Goal: Transaction & Acquisition: Purchase product/service

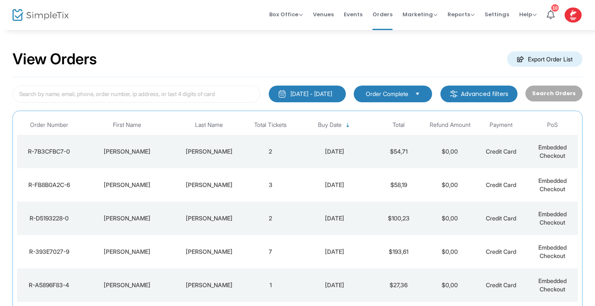
click at [286, 156] on td "2" at bounding box center [270, 151] width 51 height 33
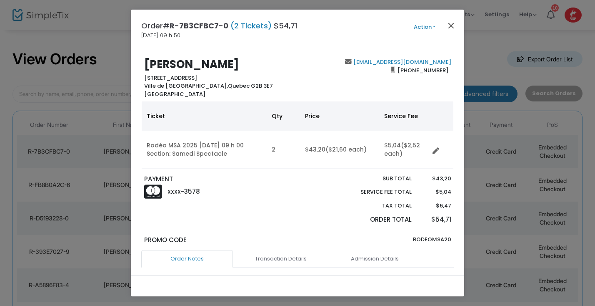
click at [450, 24] on button "Close" at bounding box center [451, 25] width 11 height 11
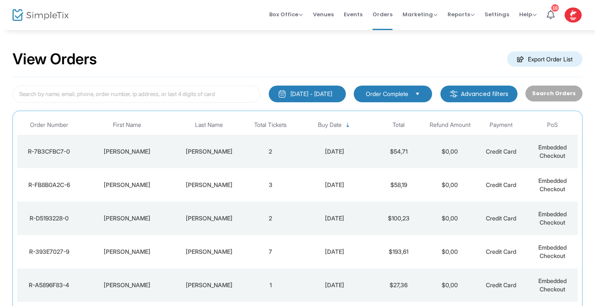
click at [216, 148] on div "boisvert" at bounding box center [209, 151] width 68 height 8
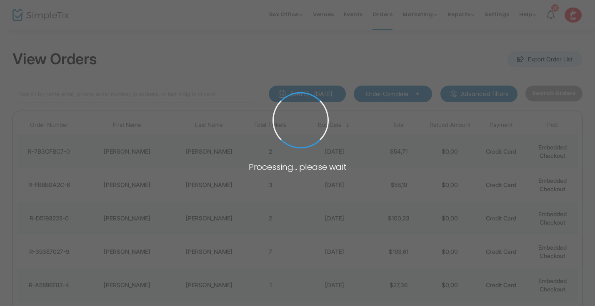
click at [216, 148] on span at bounding box center [297, 153] width 595 height 306
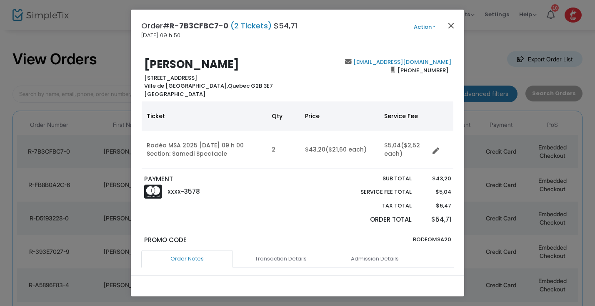
click at [451, 24] on button "Close" at bounding box center [451, 25] width 11 height 11
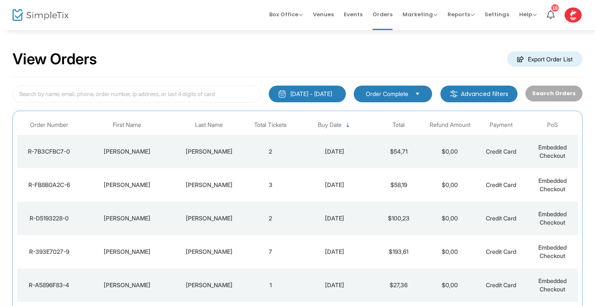
click at [128, 183] on div "Melissa" at bounding box center [127, 184] width 88 height 8
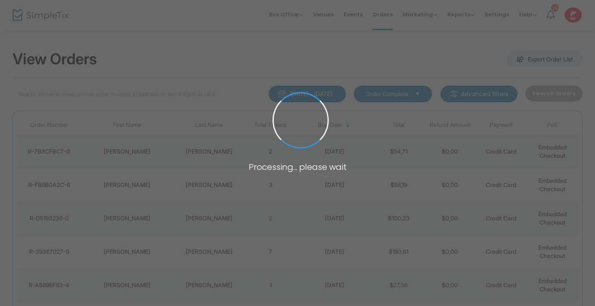
click at [128, 183] on span at bounding box center [297, 153] width 595 height 306
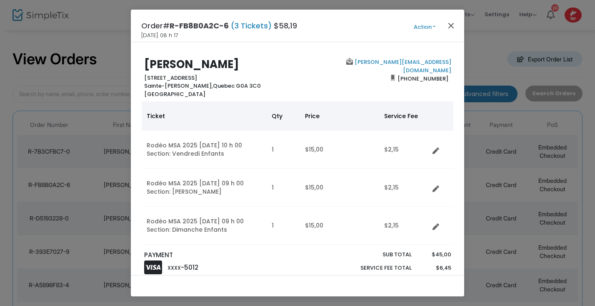
click at [449, 24] on button "Close" at bounding box center [451, 25] width 11 height 11
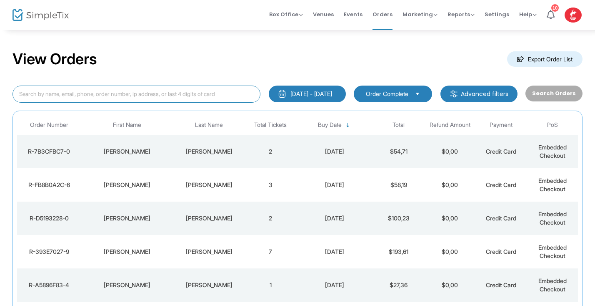
click at [65, 96] on input at bounding box center [137, 93] width 248 height 17
type input "[PERSON_NAME]"
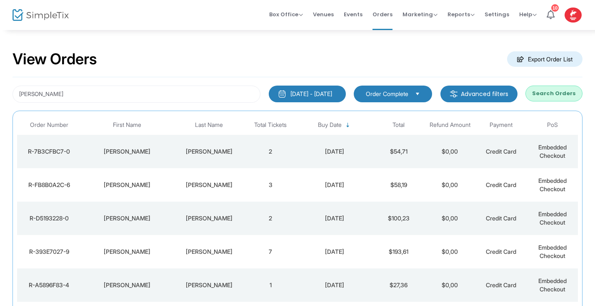
drag, startPoint x: 65, startPoint y: 96, endPoint x: 556, endPoint y: 93, distance: 491.0
click at [556, 93] on button "Search Orders" at bounding box center [554, 93] width 57 height 16
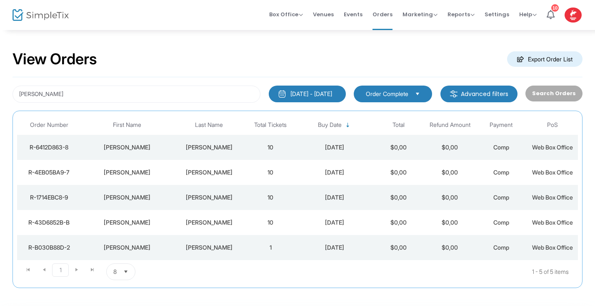
click at [189, 146] on div "[PERSON_NAME]" at bounding box center [209, 147] width 68 height 8
click at [0, 0] on span at bounding box center [0, 0] width 0 height 0
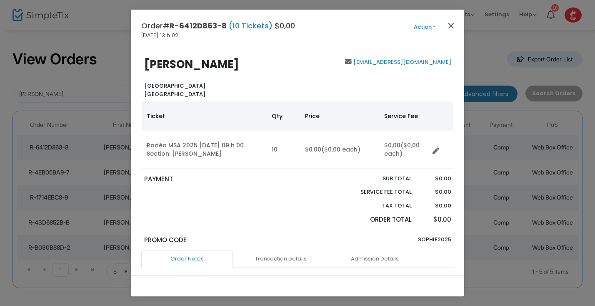
click at [449, 23] on button "Close" at bounding box center [451, 25] width 11 height 11
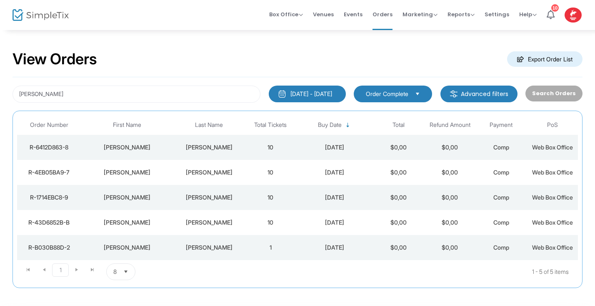
click at [120, 172] on div "[PERSON_NAME]" at bounding box center [127, 172] width 88 height 8
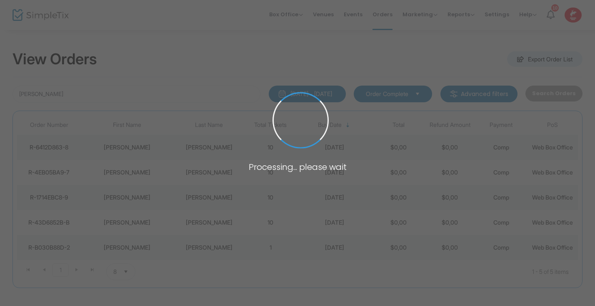
click at [120, 172] on span at bounding box center [297, 153] width 595 height 306
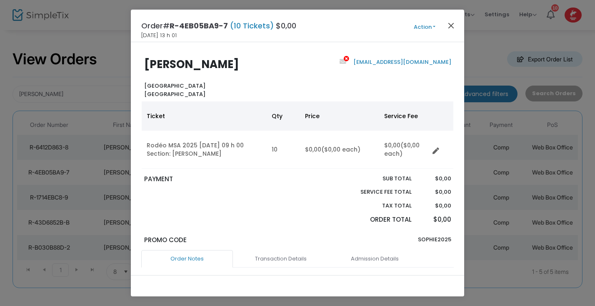
click at [453, 24] on button "Close" at bounding box center [451, 25] width 11 height 11
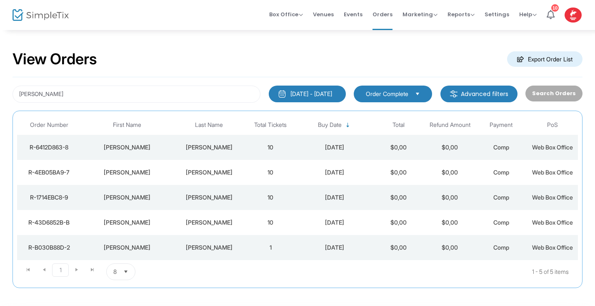
click at [171, 196] on div "[PERSON_NAME]" at bounding box center [127, 197] width 88 height 8
click at [0, 0] on span at bounding box center [0, 0] width 0 height 0
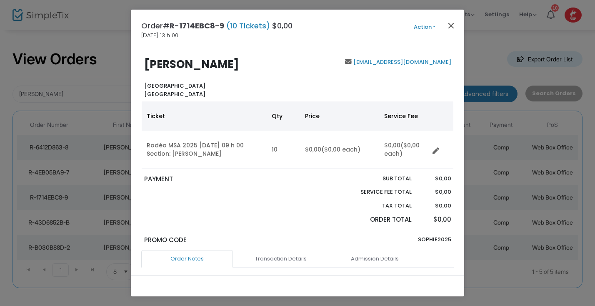
click at [451, 25] on button "Close" at bounding box center [451, 25] width 11 height 11
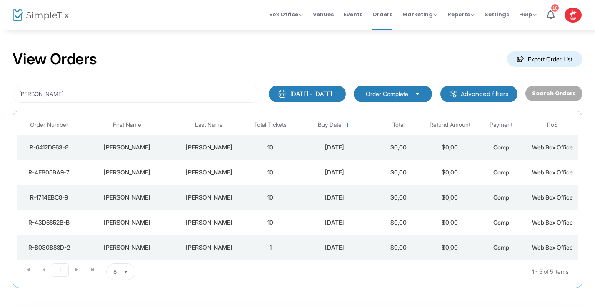
click at [196, 176] on td "[PERSON_NAME]" at bounding box center [209, 172] width 72 height 25
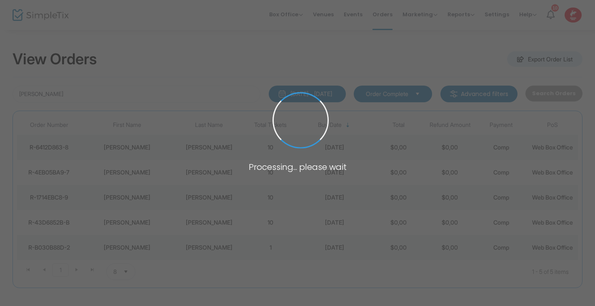
click at [196, 176] on span at bounding box center [297, 153] width 595 height 306
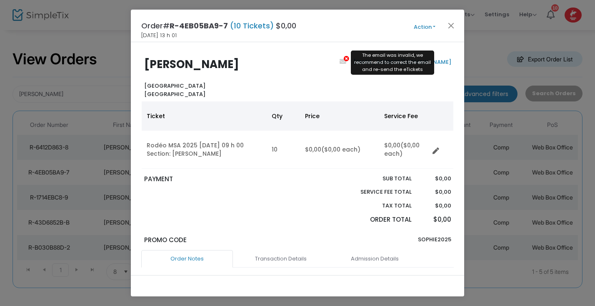
click at [345, 58] on icon at bounding box center [346, 58] width 5 height 5
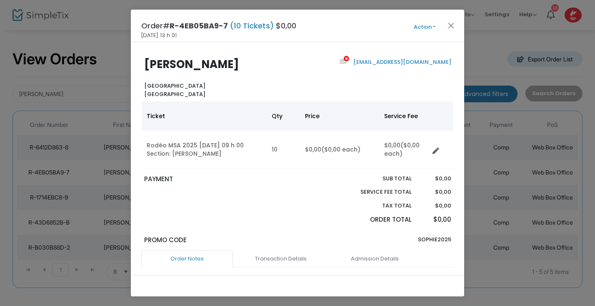
click at [361, 62] on link "laurencedenis@caronetguay.com" at bounding box center [402, 62] width 100 height 8
click at [435, 27] on button "Action" at bounding box center [425, 27] width 50 height 9
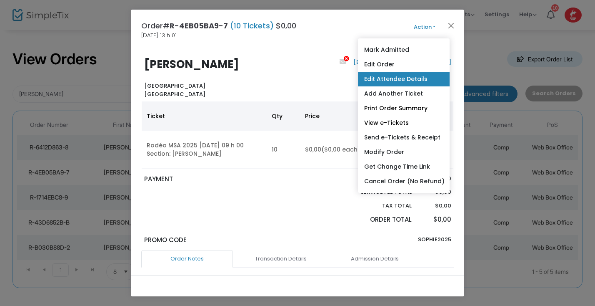
click at [386, 83] on link "Edit Attendee Details" at bounding box center [404, 79] width 92 height 15
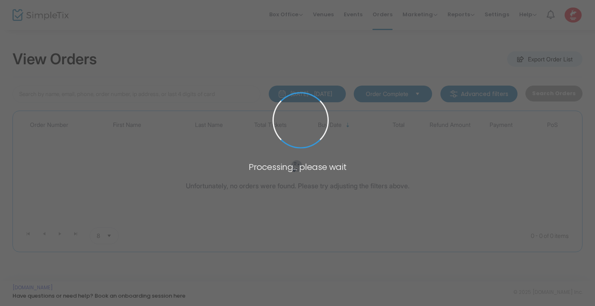
type input "[PERSON_NAME]"
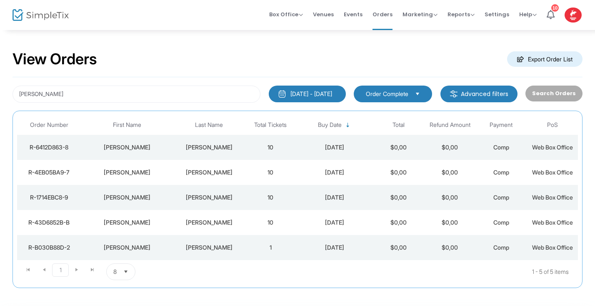
click at [155, 173] on div "[PERSON_NAME]" at bounding box center [127, 172] width 88 height 8
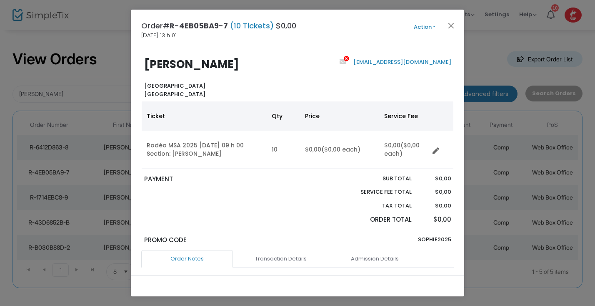
click at [435, 26] on button "Action" at bounding box center [425, 27] width 50 height 9
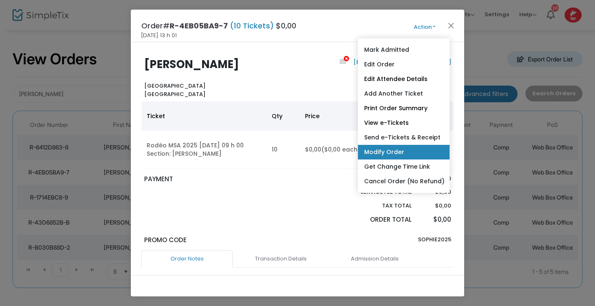
click at [395, 153] on link "Modify Order" at bounding box center [404, 152] width 92 height 15
radio input "true"
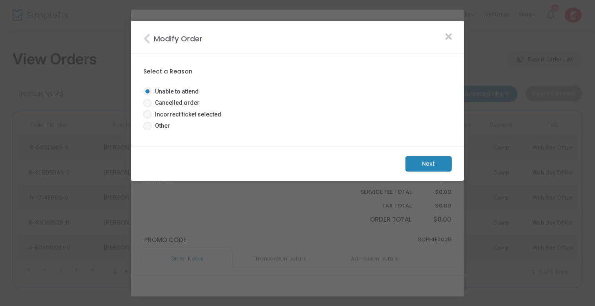
click at [148, 125] on span at bounding box center [147, 126] width 8 height 8
click at [148, 130] on input "Other" at bounding box center [147, 130] width 0 height 0
radio input "true"
click at [438, 166] on m-button "Next" at bounding box center [429, 163] width 46 height 15
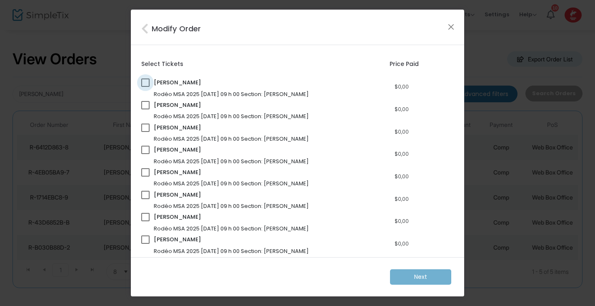
click at [145, 82] on span at bounding box center [145, 82] width 8 height 8
click at [145, 87] on input "checkbox" at bounding box center [145, 87] width 0 height 0
checkbox input "true"
click at [424, 274] on m-button "Next" at bounding box center [420, 276] width 61 height 15
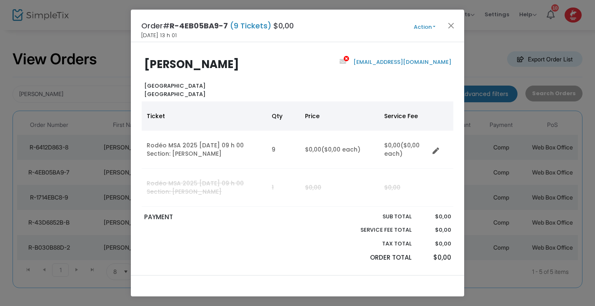
click at [434, 24] on button "Action" at bounding box center [425, 27] width 50 height 9
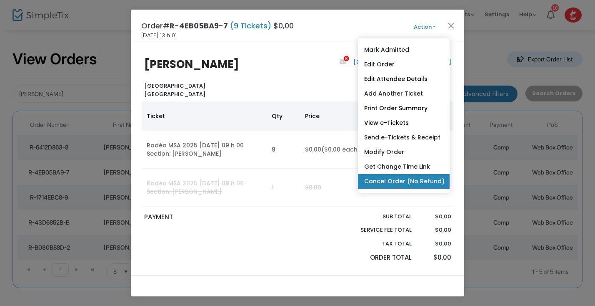
click at [382, 175] on link "Cancel Order (No Refund)" at bounding box center [404, 181] width 92 height 15
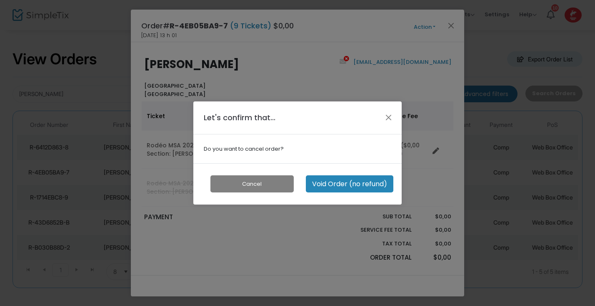
click at [339, 184] on button "Void Order (no refund)" at bounding box center [350, 183] width 88 height 17
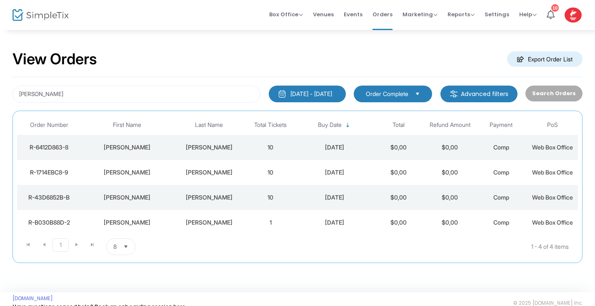
click at [347, 148] on div "[DATE]" at bounding box center [334, 147] width 73 height 8
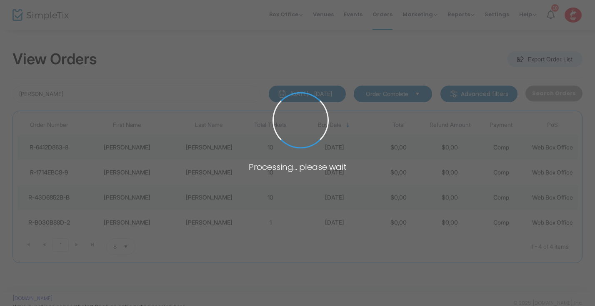
click at [347, 148] on span at bounding box center [297, 153] width 595 height 306
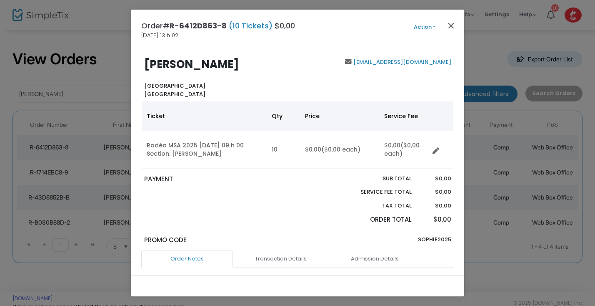
click at [447, 24] on button "Close" at bounding box center [451, 25] width 11 height 11
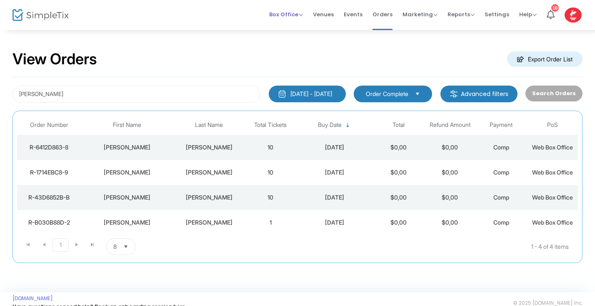
click at [303, 14] on span "Box Office" at bounding box center [286, 14] width 34 height 8
click at [303, 28] on li "Sell Tickets" at bounding box center [299, 28] width 60 height 16
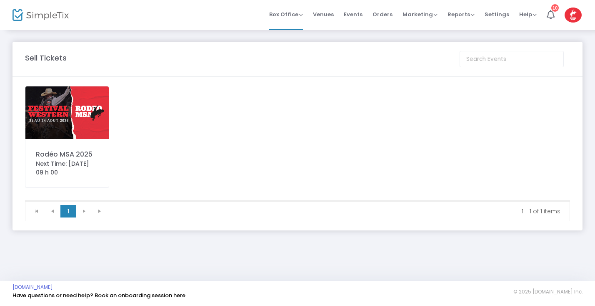
click at [84, 125] on img at bounding box center [66, 112] width 83 height 53
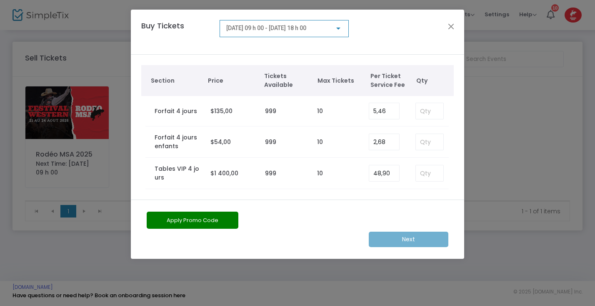
click at [341, 27] on div at bounding box center [339, 28] width 8 height 7
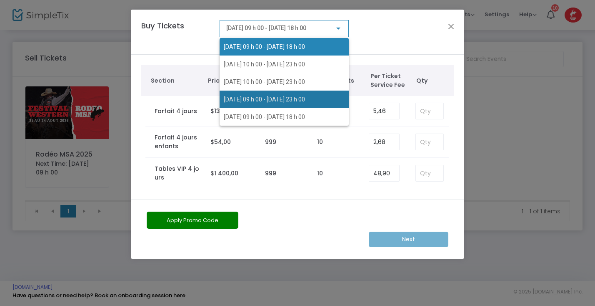
click at [274, 95] on span "2025-08-23 @ 09 h 00 - 2025-08-23 @ 23 h 00" at bounding box center [284, 99] width 121 height 18
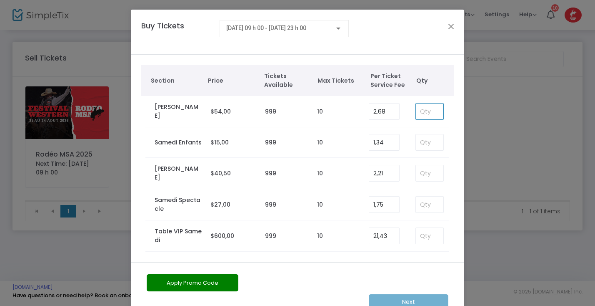
click at [425, 110] on input at bounding box center [430, 111] width 28 height 16
type input "10"
click at [202, 282] on button "Apply Promo Code" at bounding box center [193, 282] width 92 height 17
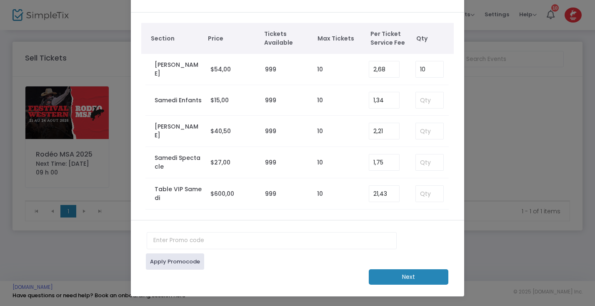
scroll to position [43, 0]
click at [168, 242] on input "text" at bounding box center [272, 240] width 250 height 17
type input "sophie2025"
click at [394, 278] on m-button "Next" at bounding box center [409, 276] width 80 height 15
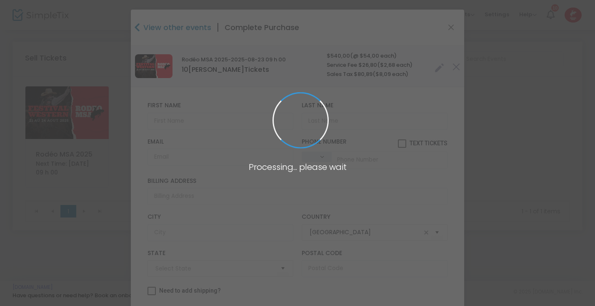
scroll to position [0, 0]
type input "Quebec"
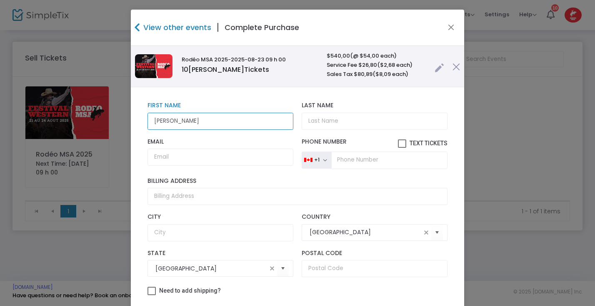
type input "[PERSON_NAME]"
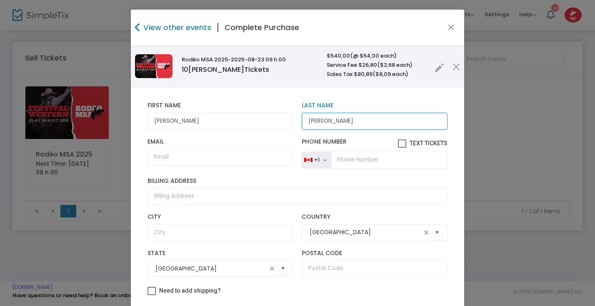
type input "[PERSON_NAME]"
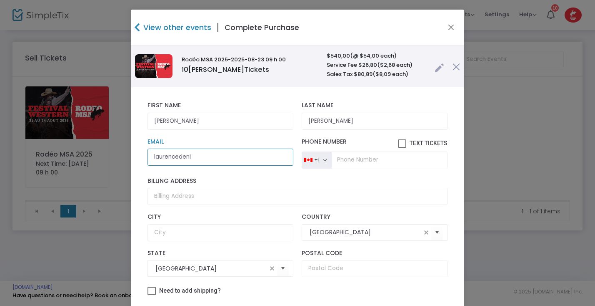
type input "laurencedenis"
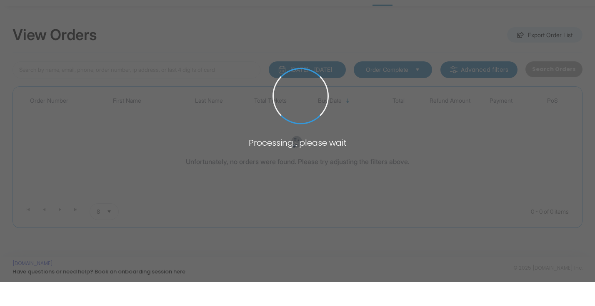
type input "[PERSON_NAME]"
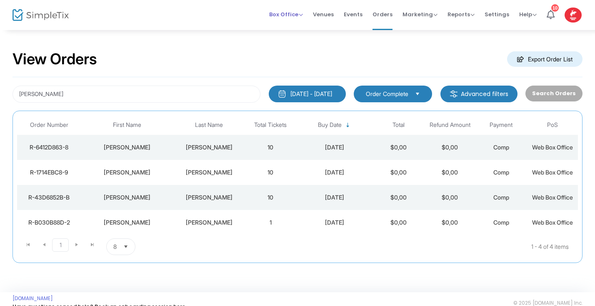
click at [303, 16] on span "Box Office" at bounding box center [286, 14] width 34 height 8
click at [301, 24] on li "Sell Tickets" at bounding box center [299, 28] width 60 height 16
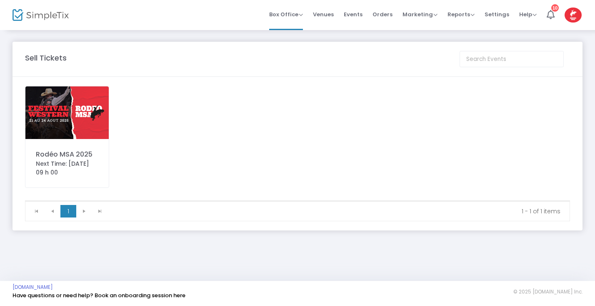
click at [53, 118] on img at bounding box center [66, 112] width 83 height 53
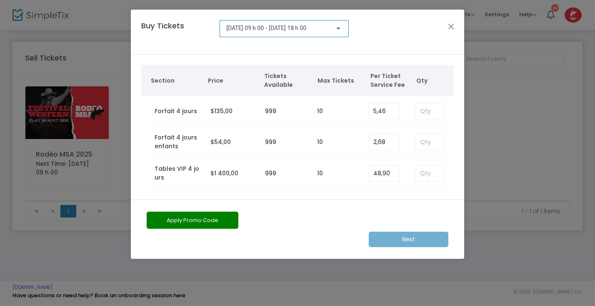
click at [337, 29] on div at bounding box center [338, 29] width 4 height 2
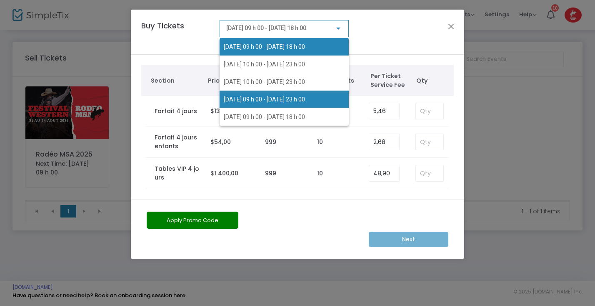
click at [275, 100] on span "2025-08-23 @ 09 h 00 - 2025-08-23 @ 23 h 00" at bounding box center [264, 99] width 81 height 7
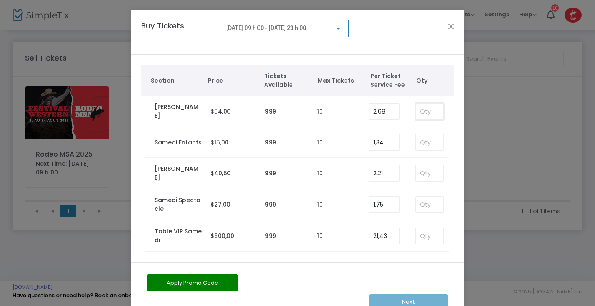
click at [431, 110] on input at bounding box center [430, 111] width 28 height 16
type input "10"
click at [208, 283] on button "Apply Promo Code" at bounding box center [193, 282] width 92 height 17
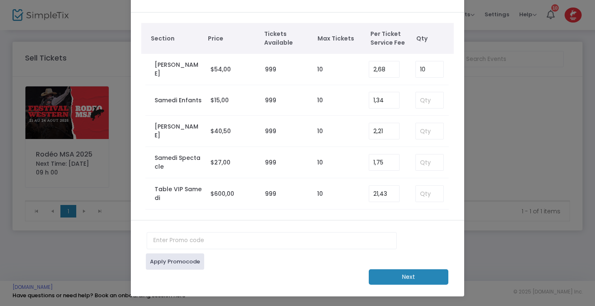
scroll to position [43, 0]
click at [164, 238] on input "text" at bounding box center [272, 240] width 250 height 17
type input "sophie2025"
click at [169, 259] on link "Apply Promocode" at bounding box center [175, 261] width 58 height 16
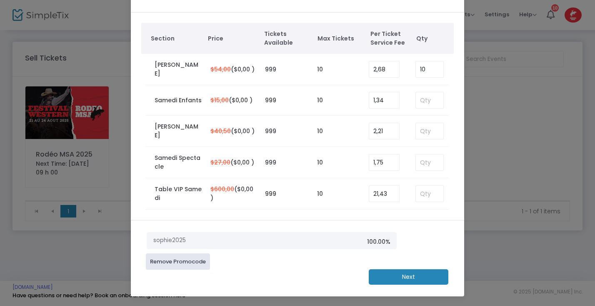
click at [388, 275] on m-button "Next" at bounding box center [409, 276] width 80 height 15
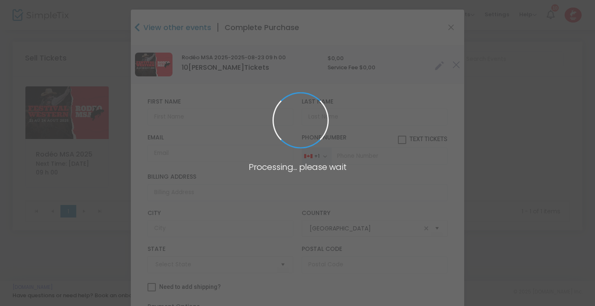
type input "[GEOGRAPHIC_DATA]"
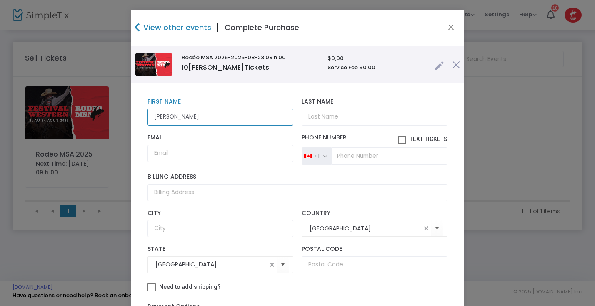
type input "[PERSON_NAME]"
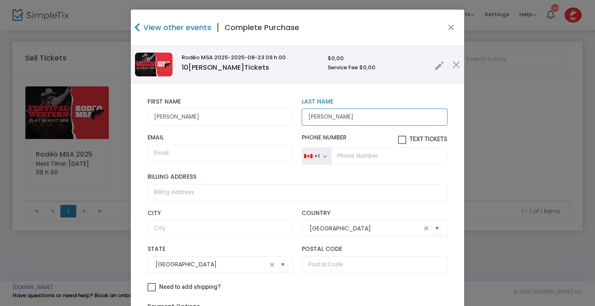
type input "[PERSON_NAME]"
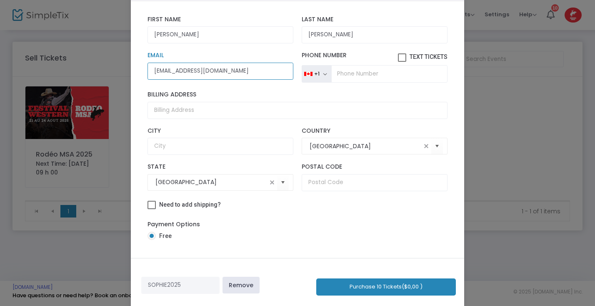
scroll to position [88, 0]
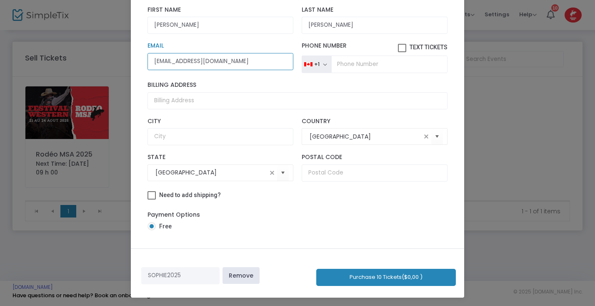
type input "[EMAIL_ADDRESS][DOMAIN_NAME]"
click at [401, 275] on button "Purchase 10 Tickets ($0,00 )" at bounding box center [386, 276] width 140 height 17
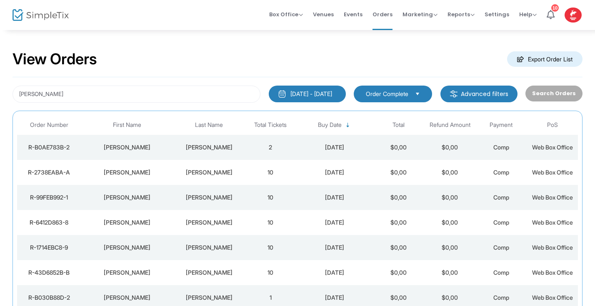
click at [178, 171] on div "[PERSON_NAME]" at bounding box center [209, 172] width 68 height 8
click at [0, 0] on span at bounding box center [0, 0] width 0 height 0
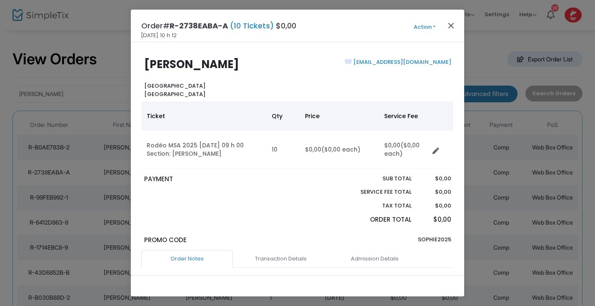
click at [453, 25] on button "Close" at bounding box center [451, 25] width 11 height 11
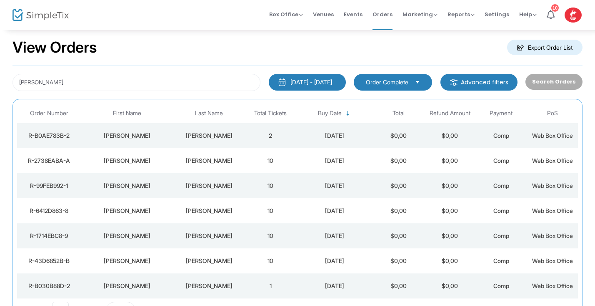
scroll to position [8, 0]
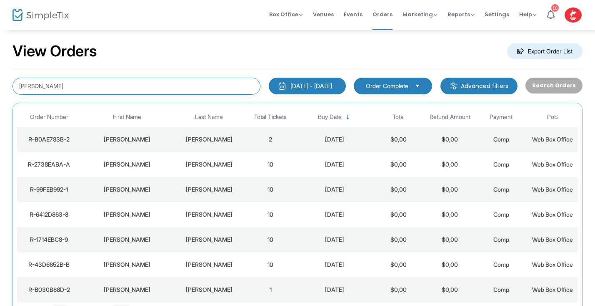
click at [48, 86] on input "Laurence" at bounding box center [137, 86] width 248 height 17
type input "L"
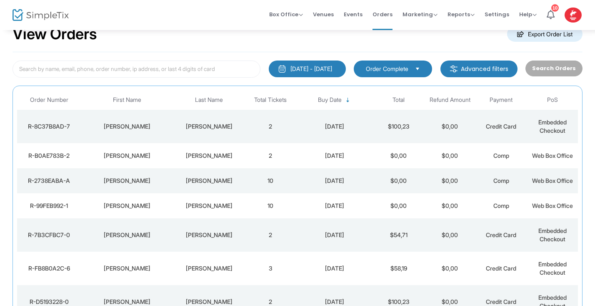
scroll to position [19, 0]
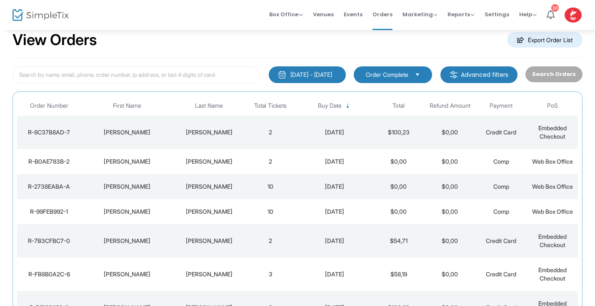
click at [198, 135] on div "[PERSON_NAME]" at bounding box center [209, 132] width 68 height 8
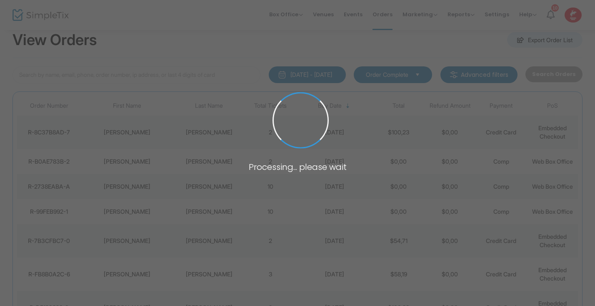
click at [198, 135] on span at bounding box center [297, 153] width 595 height 306
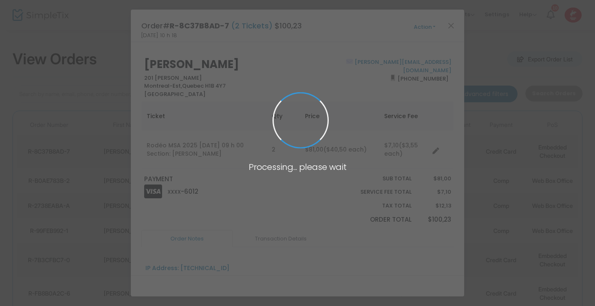
scroll to position [0, 0]
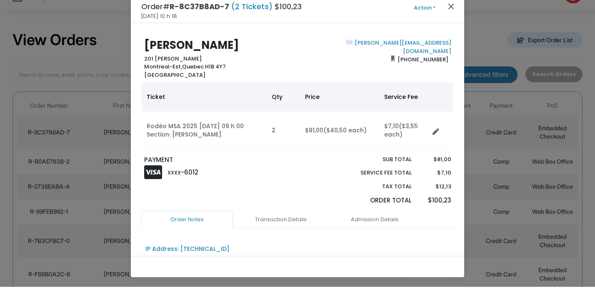
click at [450, 20] on button "Close" at bounding box center [451, 25] width 11 height 11
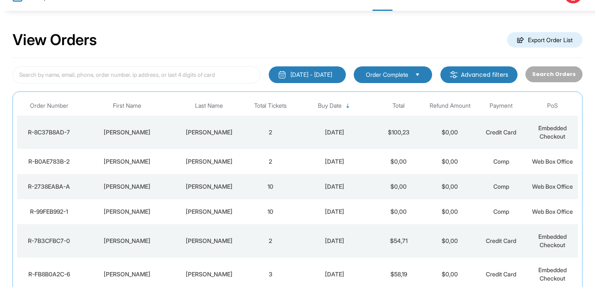
scroll to position [19, 0]
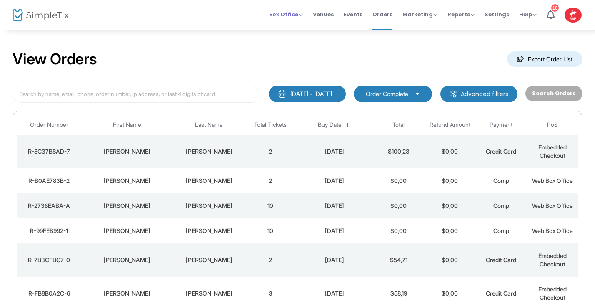
click at [302, 15] on span "Box Office" at bounding box center [286, 14] width 34 height 8
click at [297, 27] on li "Sell Tickets" at bounding box center [299, 28] width 60 height 16
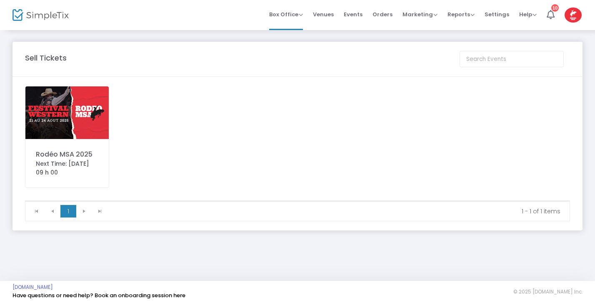
click at [50, 110] on img at bounding box center [66, 112] width 83 height 53
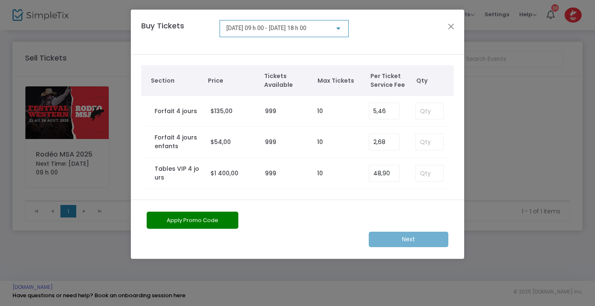
click at [340, 28] on div at bounding box center [338, 29] width 4 height 2
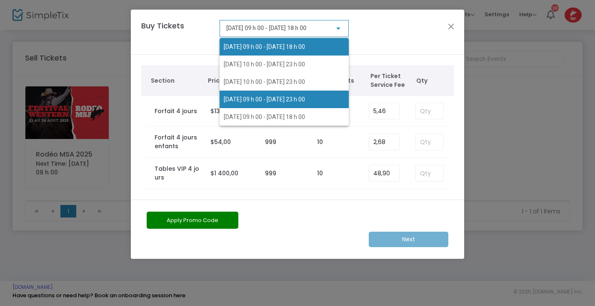
click at [304, 99] on span "2025-08-23 @ 09 h 00 - 2025-08-23 @ 23 h 00" at bounding box center [264, 99] width 81 height 7
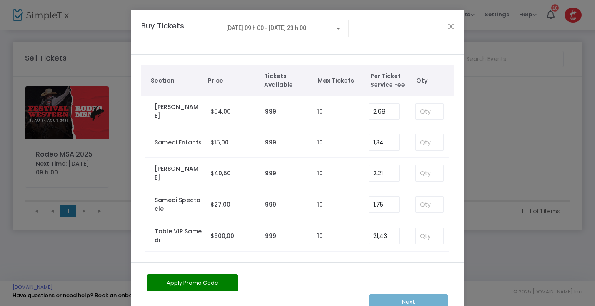
click at [219, 289] on button "Apply Promo Code" at bounding box center [193, 282] width 92 height 17
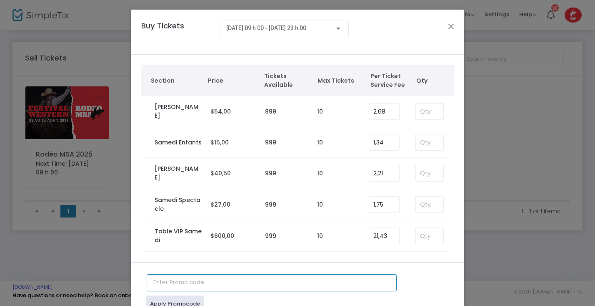
click at [213, 277] on input "text" at bounding box center [272, 282] width 250 height 17
type input "sophie2025"
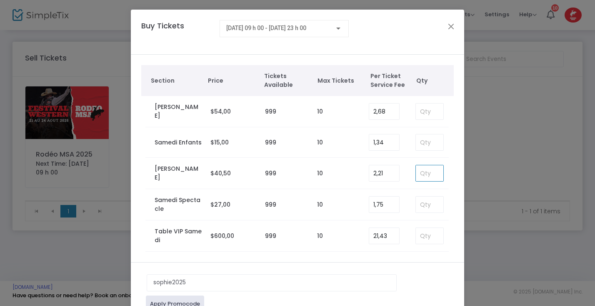
click at [424, 174] on input at bounding box center [430, 173] width 28 height 16
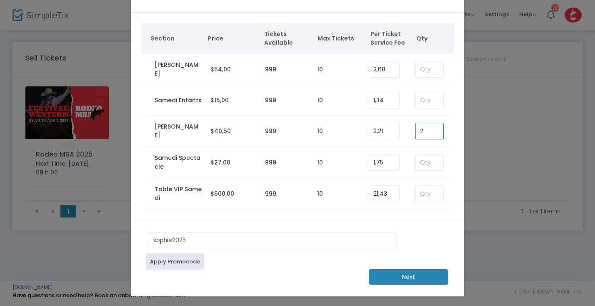
scroll to position [43, 0]
type input "2"
click at [174, 260] on link "Apply Promocode" at bounding box center [175, 261] width 58 height 16
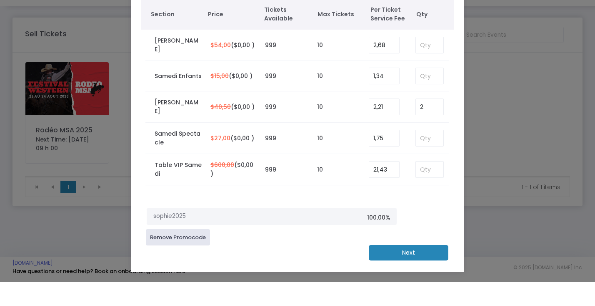
click at [398, 269] on m-button "Next" at bounding box center [409, 276] width 80 height 15
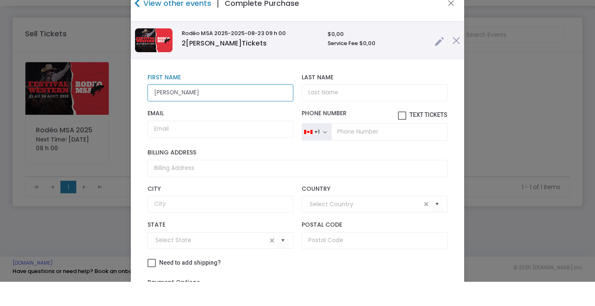
type input "roger"
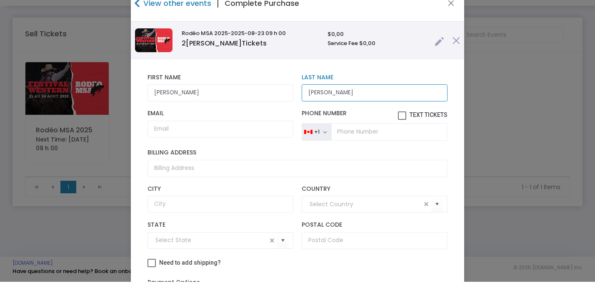
type input "[PERSON_NAME]"
click at [154, 108] on input "roger" at bounding box center [221, 116] width 146 height 17
type input "[PERSON_NAME]"
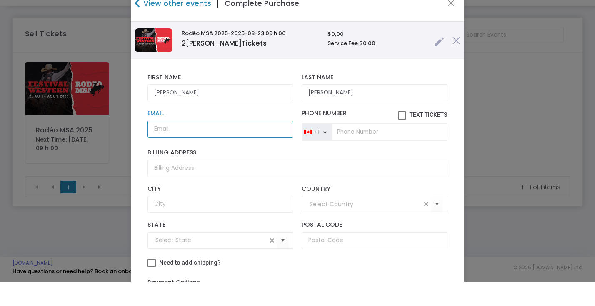
drag, startPoint x: 163, startPoint y: 135, endPoint x: 98, endPoint y: 90, distance: 79.1
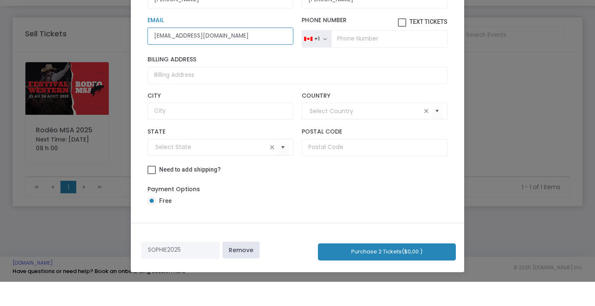
scroll to position [88, 0]
type input "rogerallen9159@gmail.com"
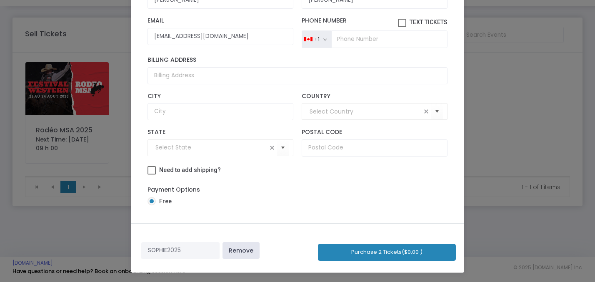
click at [381, 268] on button "Purchase 2 Tickets ($0,00 )" at bounding box center [387, 276] width 138 height 17
